Goal: Book appointment/travel/reservation

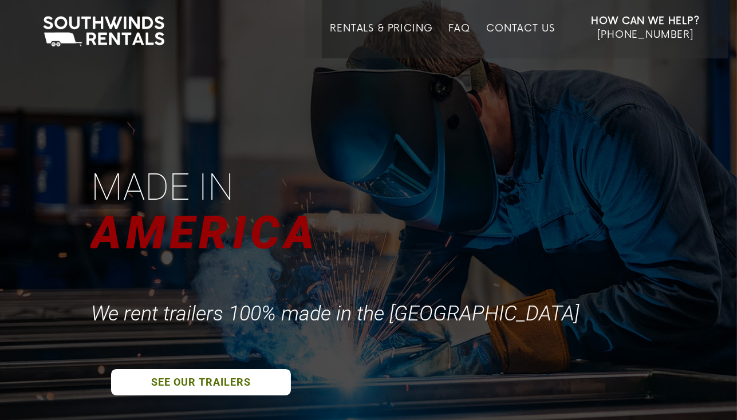
click at [399, 32] on link "Rentals & Pricing" at bounding box center [381, 41] width 103 height 36
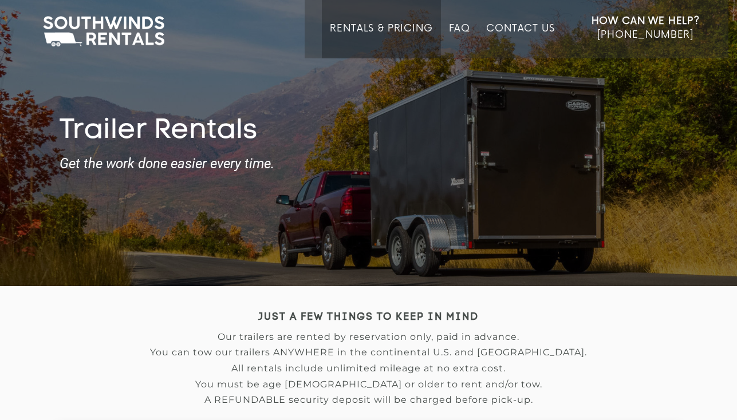
type input "2025-06-06"
type input "2025-06-09"
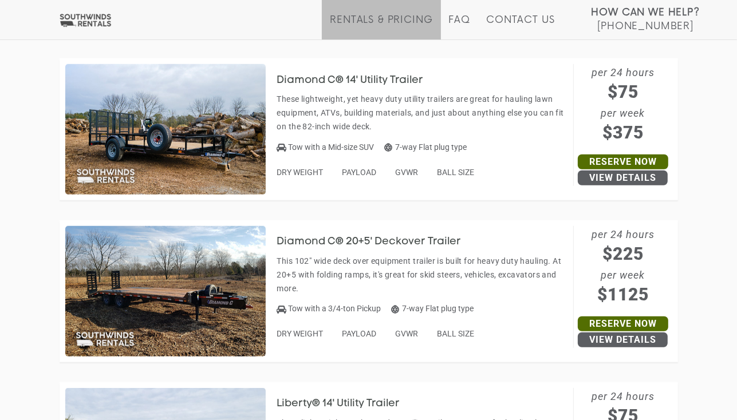
scroll to position [506, 0]
